Goal: Check status: Check status

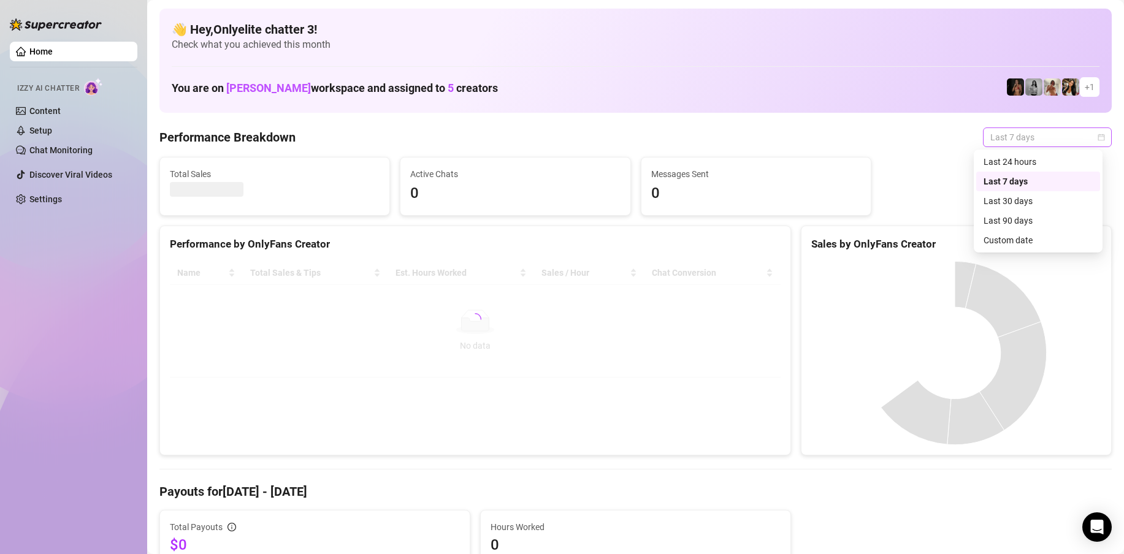
click at [1042, 134] on span "Last 7 days" at bounding box center [1047, 137] width 114 height 18
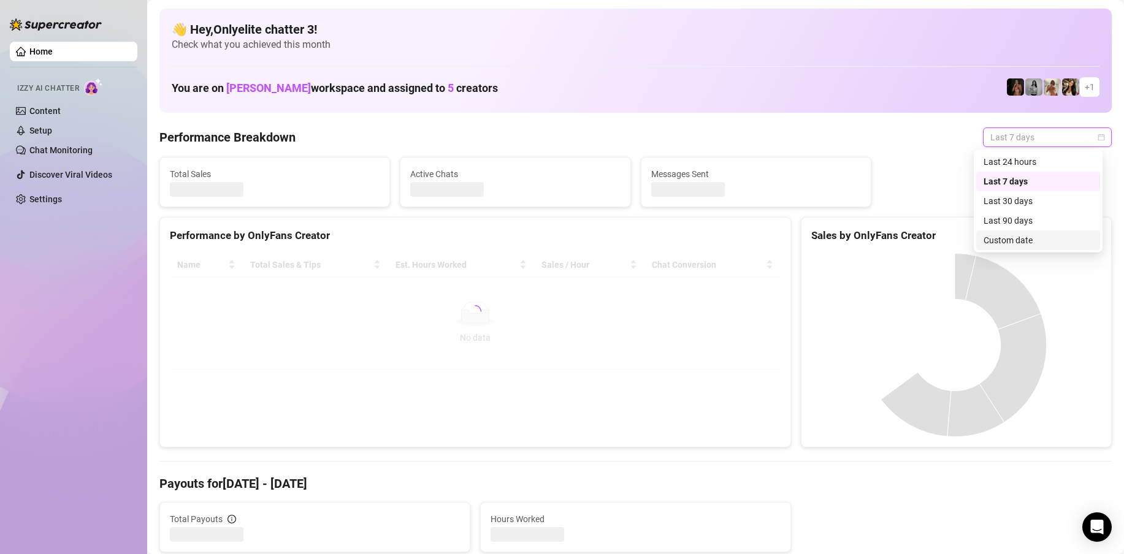
click at [1064, 242] on div "Custom date" at bounding box center [1037, 240] width 109 height 13
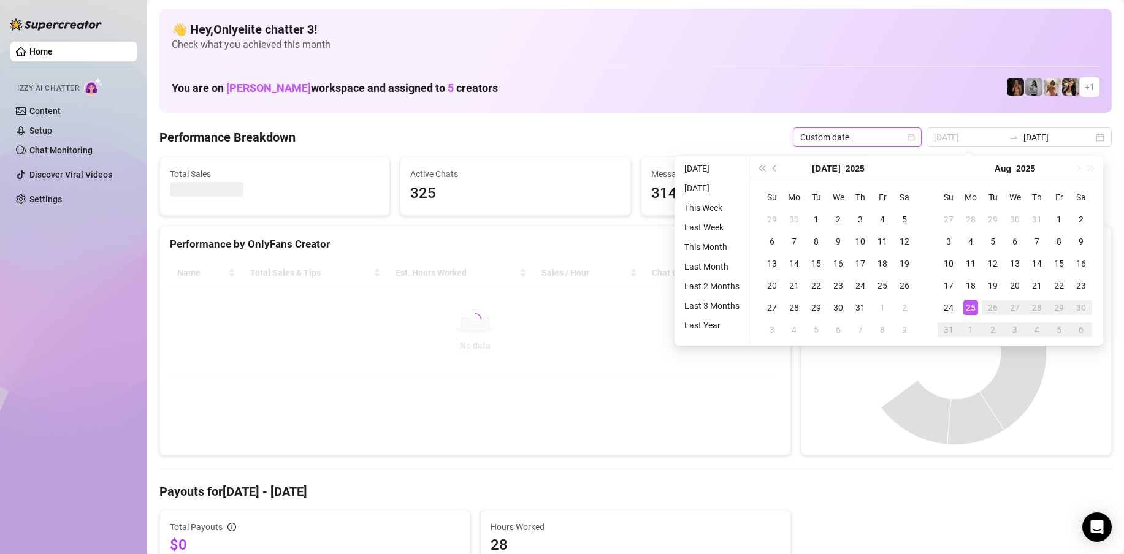
click at [977, 312] on div "25" at bounding box center [970, 307] width 15 height 15
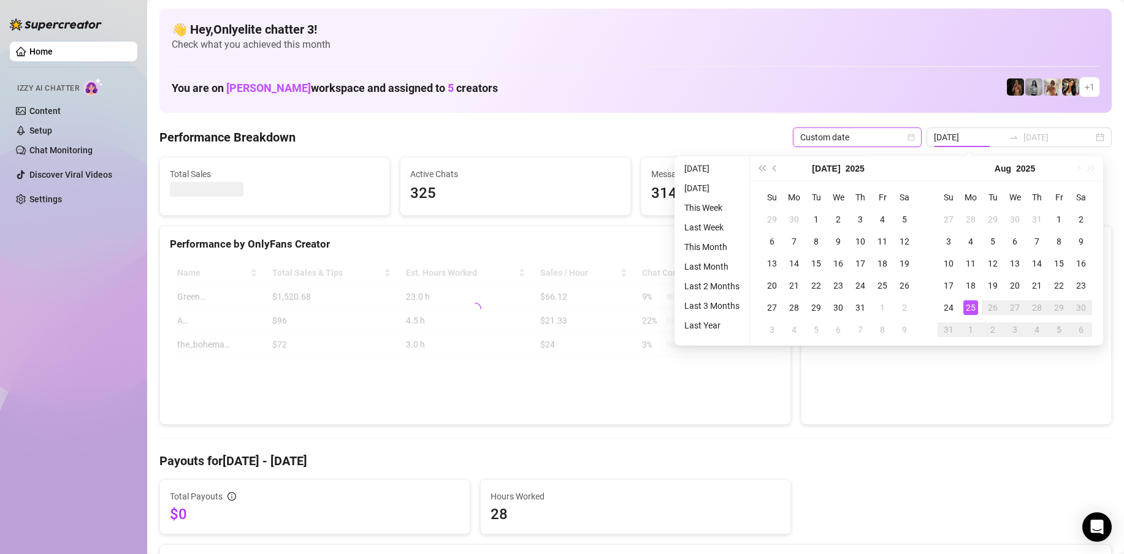
click at [976, 312] on div "25" at bounding box center [970, 307] width 15 height 15
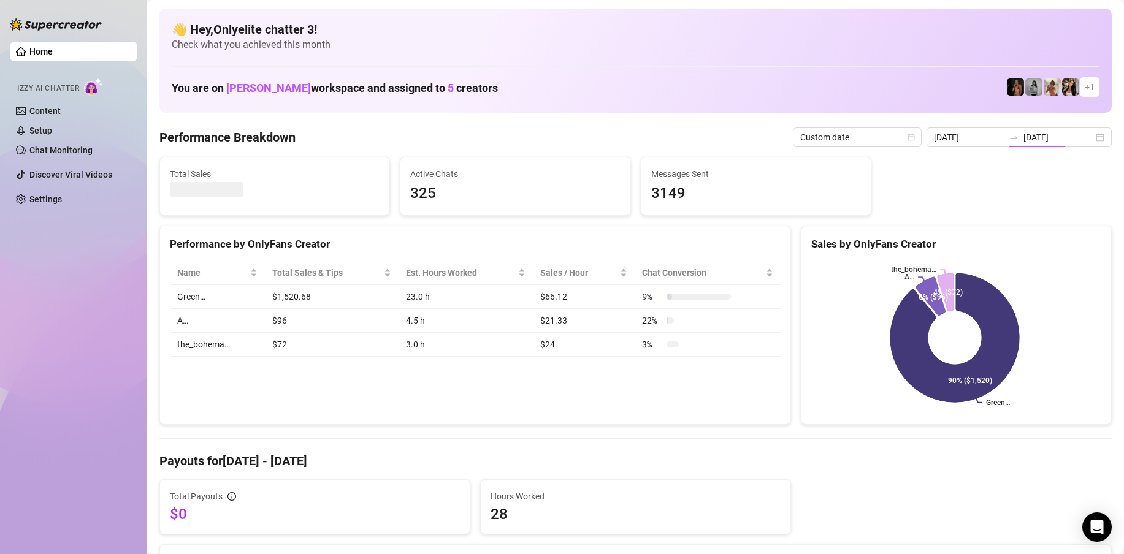
type input "[DATE]"
click at [1056, 140] on input "[DATE]" at bounding box center [1058, 137] width 70 height 13
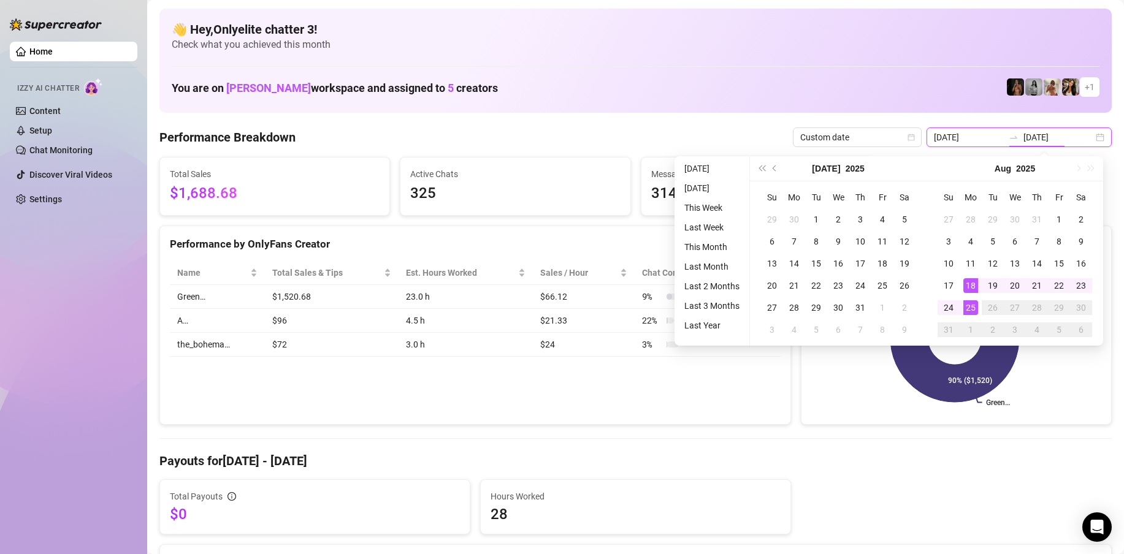
type input "[DATE]"
drag, startPoint x: 967, startPoint y: 304, endPoint x: 972, endPoint y: 310, distance: 7.8
click at [967, 304] on div "25" at bounding box center [970, 307] width 15 height 15
click at [972, 309] on div "25" at bounding box center [970, 307] width 15 height 15
type input "[DATE]"
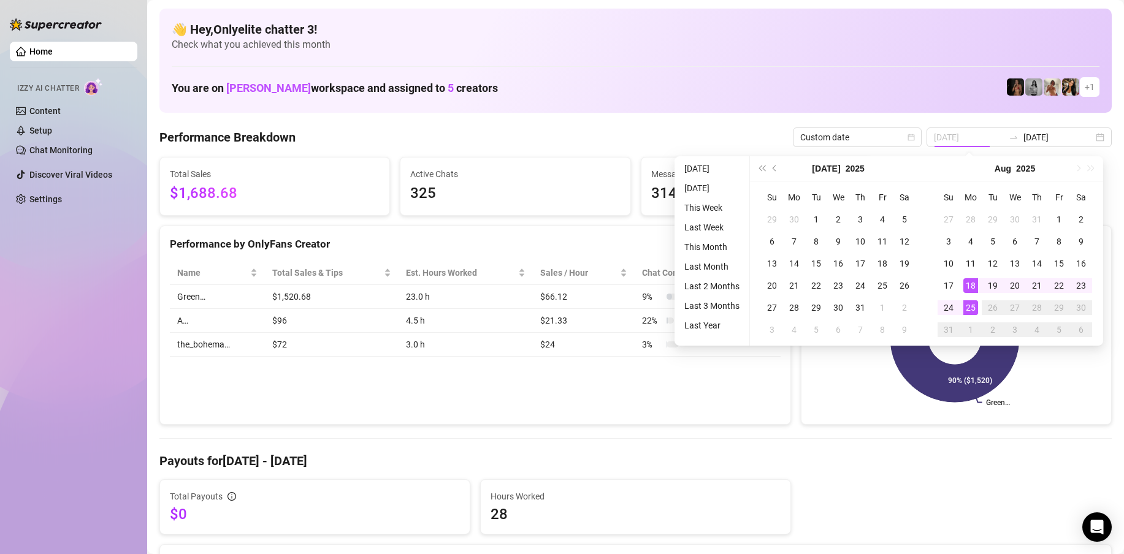
type input "[DATE]"
